Goal: Transaction & Acquisition: Subscribe to service/newsletter

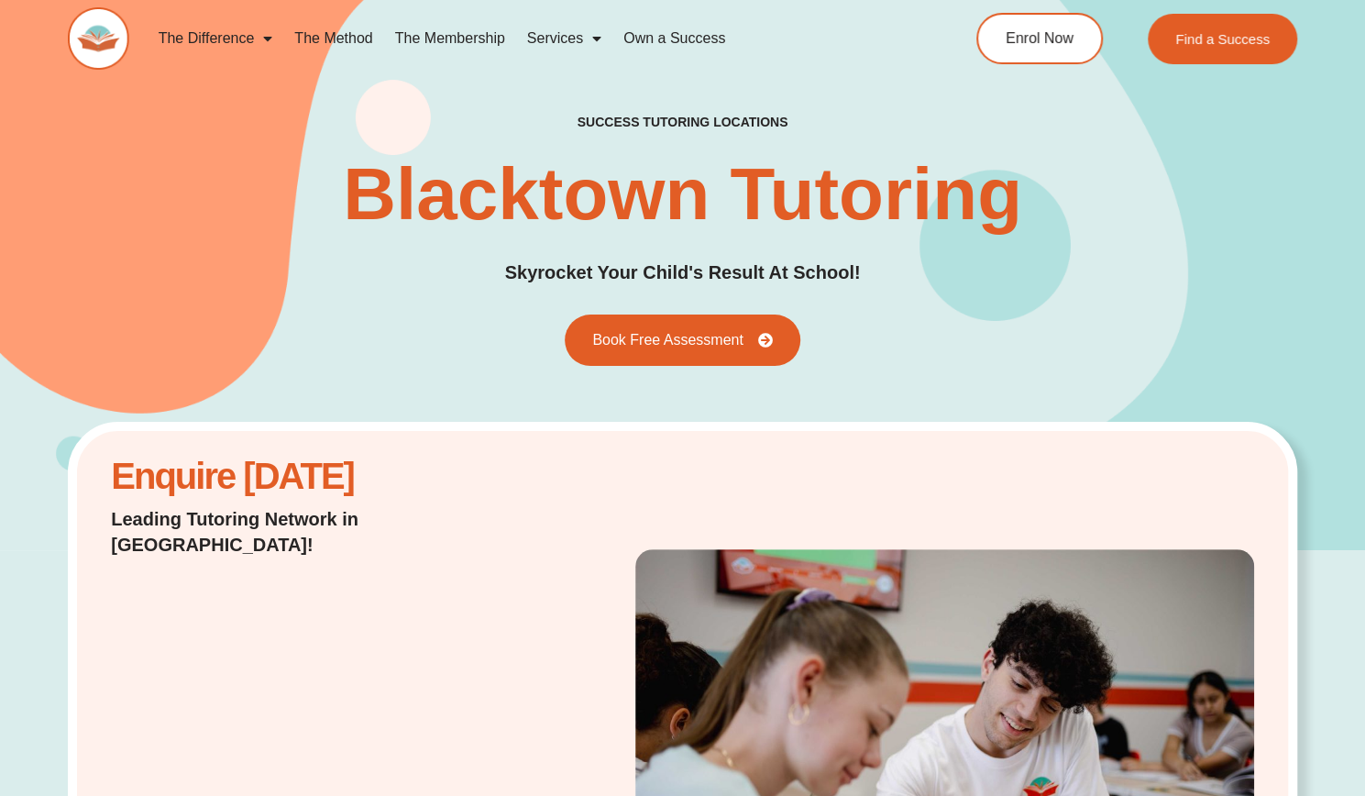
click at [459, 40] on link "The Membership" at bounding box center [450, 38] width 132 height 42
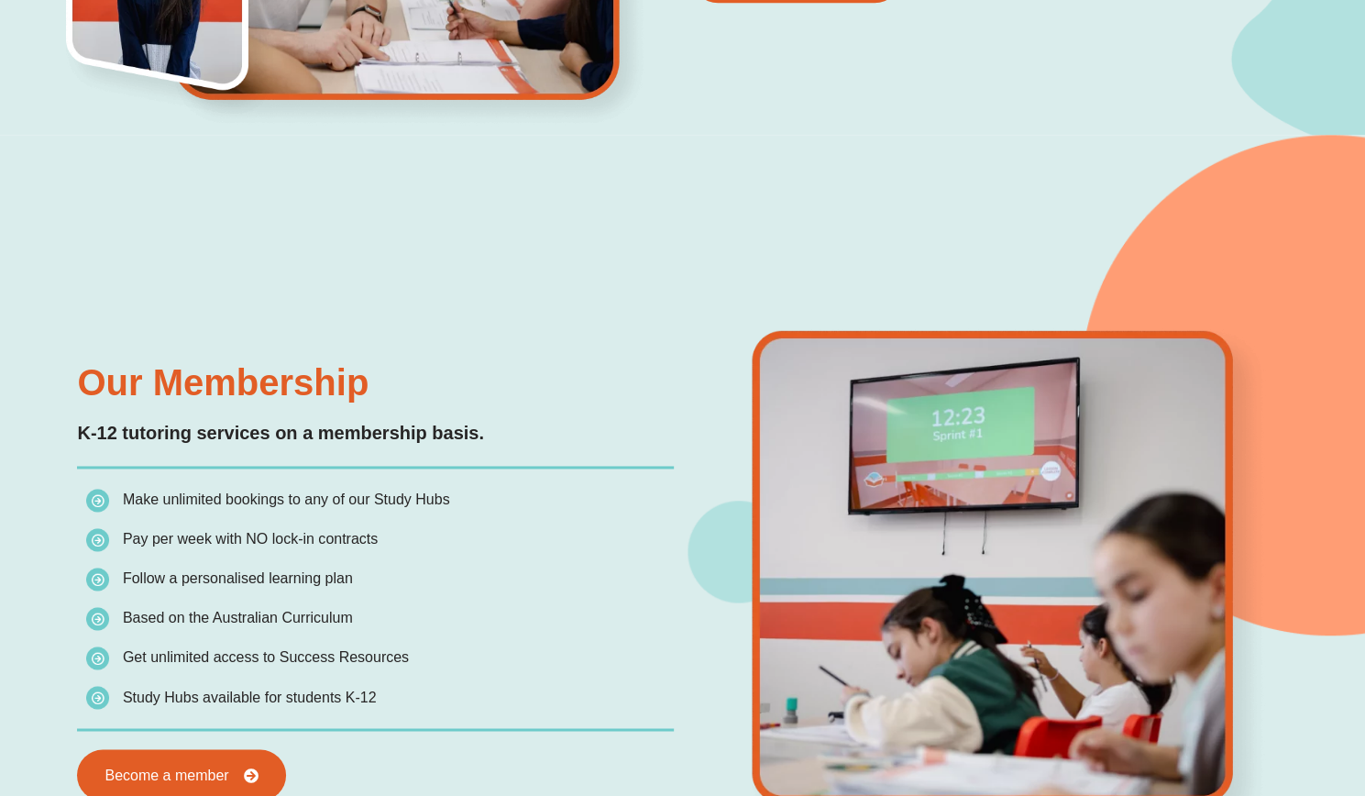
scroll to position [1366, 0]
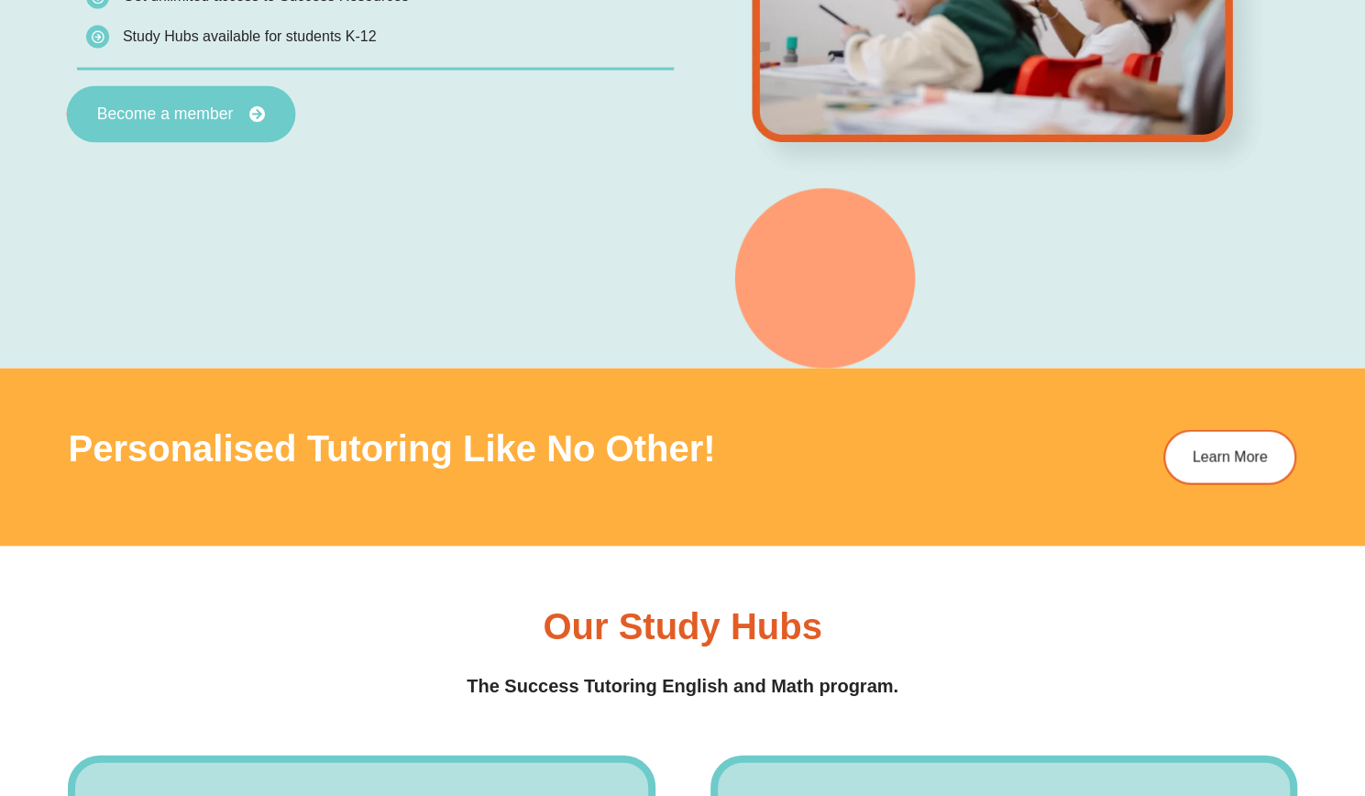
click at [90, 103] on link "Become a member" at bounding box center [181, 113] width 229 height 57
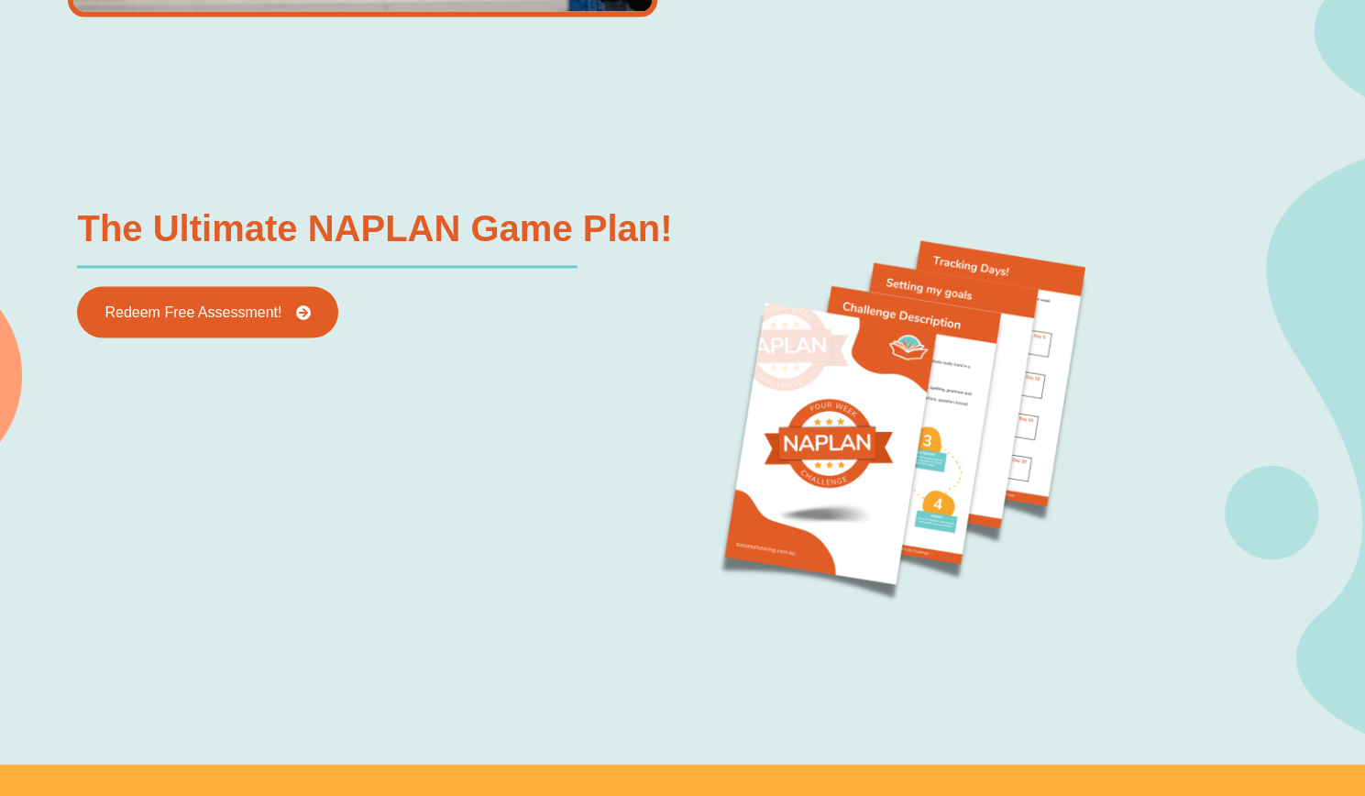
scroll to position [1813, 0]
